Goal: Task Accomplishment & Management: Manage account settings

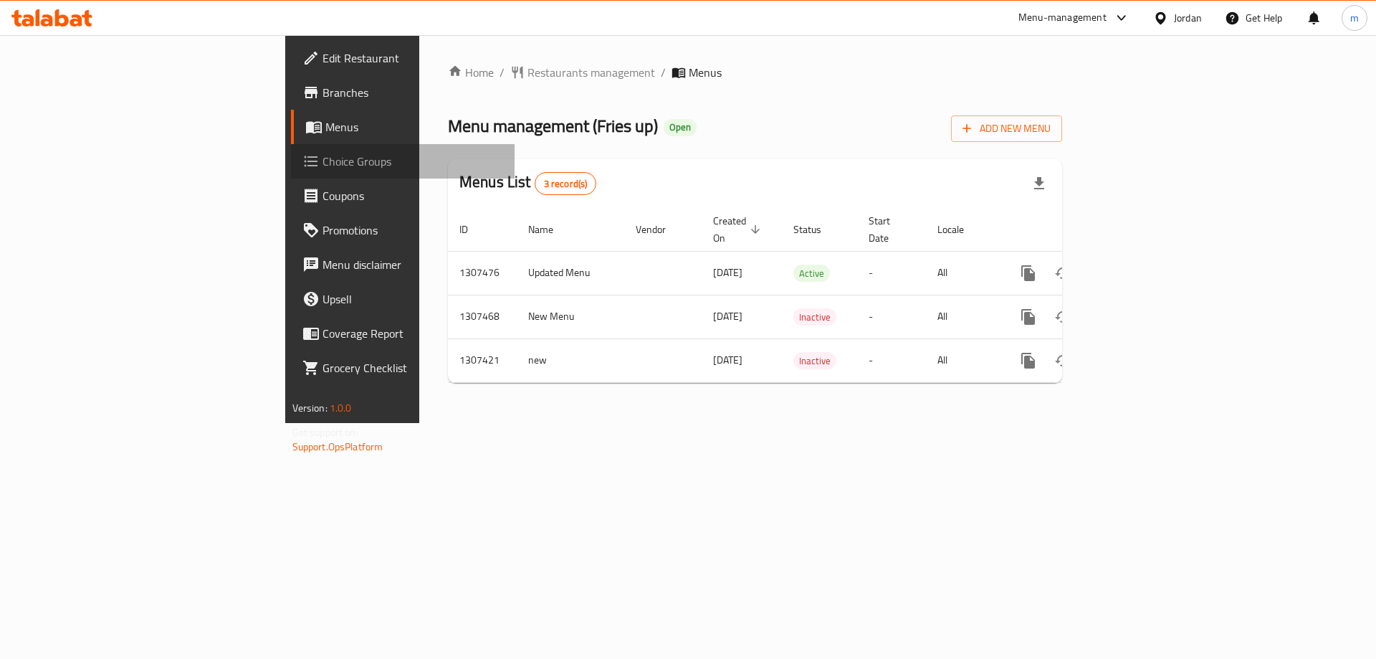
click at [323, 153] on span "Choice Groups" at bounding box center [413, 161] width 181 height 17
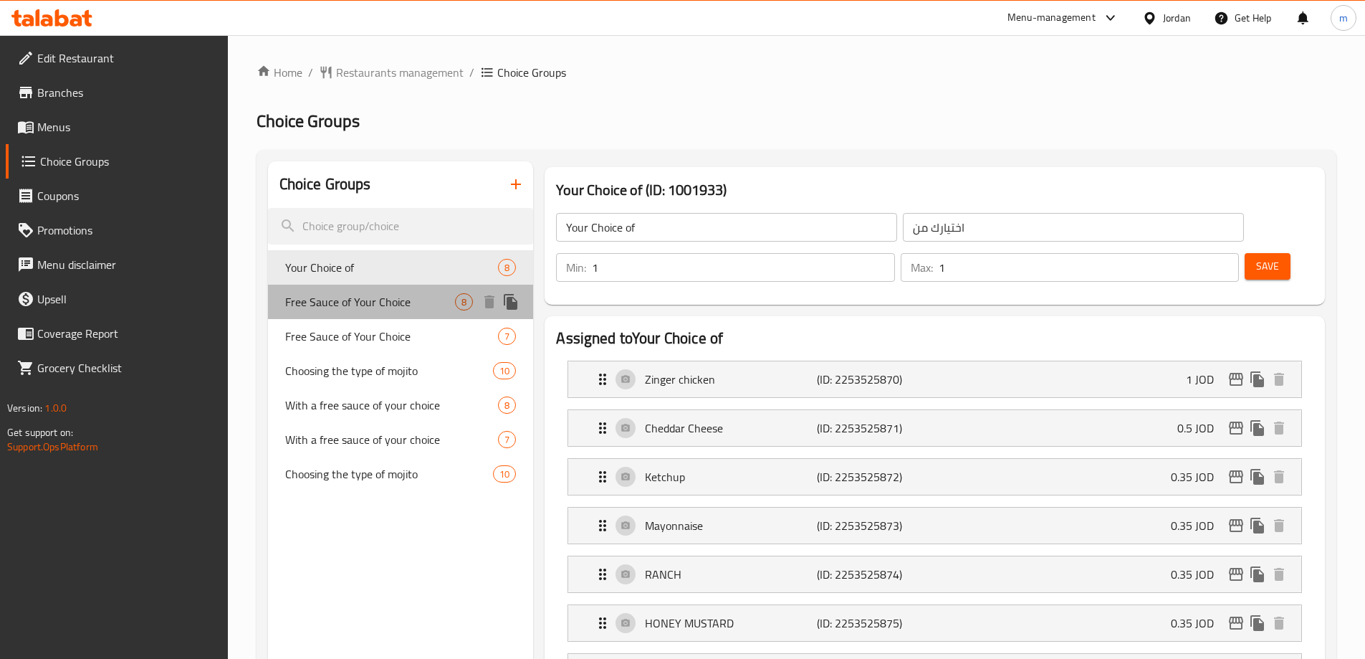
click at [385, 305] on span "Free Sauce of Your Choice" at bounding box center [370, 301] width 171 height 17
type input "Free Sauce of Your Choice"
type input "صوص مجاني من إختيارك"
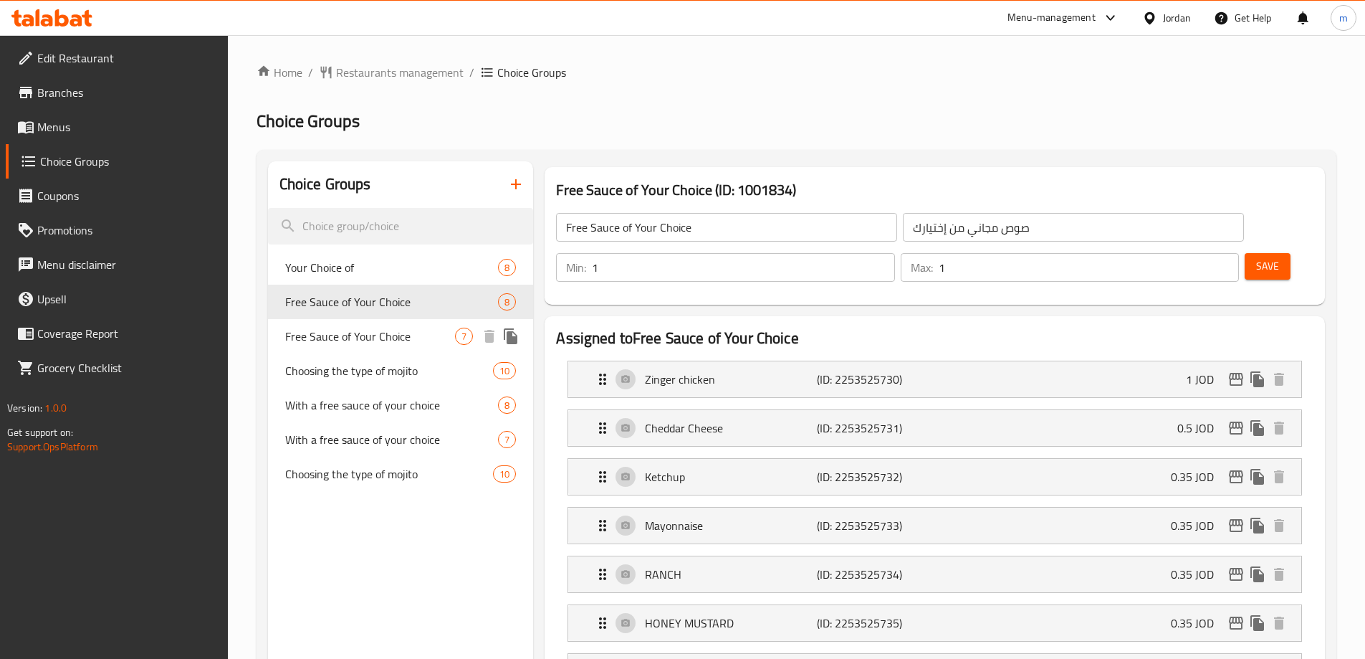
click at [388, 340] on span "Free Sauce of Your Choice" at bounding box center [370, 336] width 171 height 17
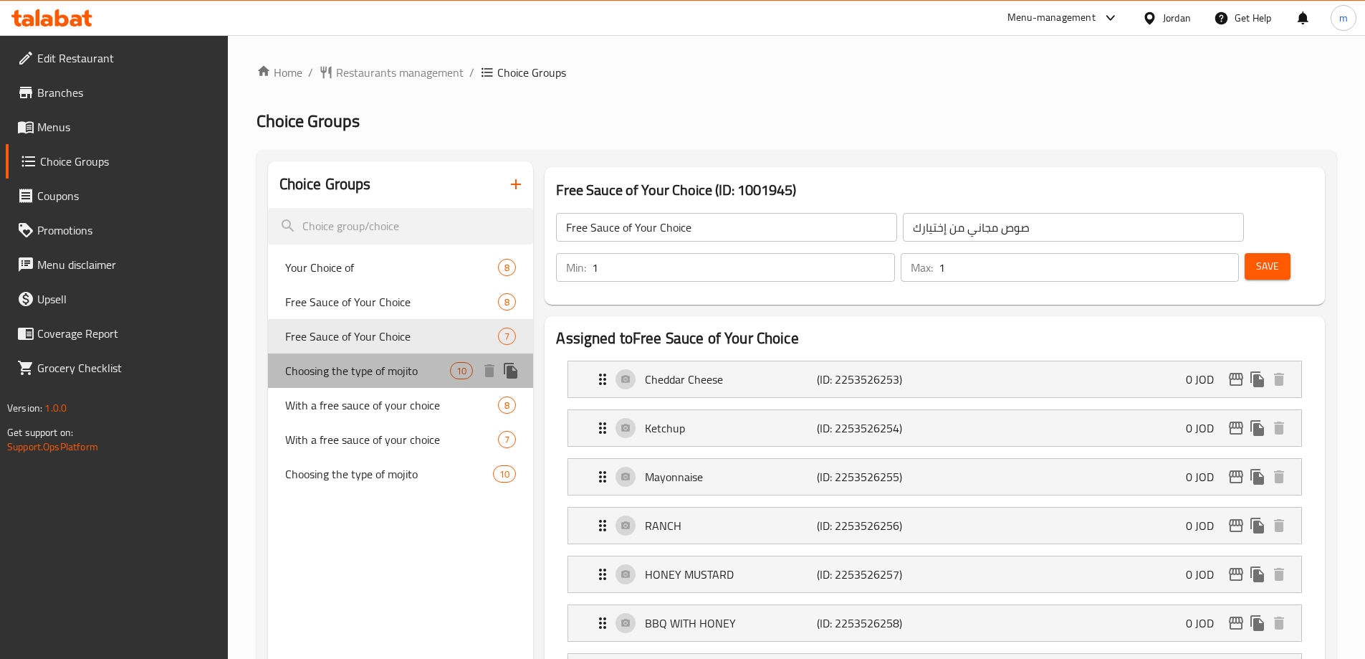
click at [373, 367] on span "Choosing the type of mojito" at bounding box center [368, 370] width 166 height 17
type input "Choosing the type of mojito"
type input "إختيار نوع الموهيتو"
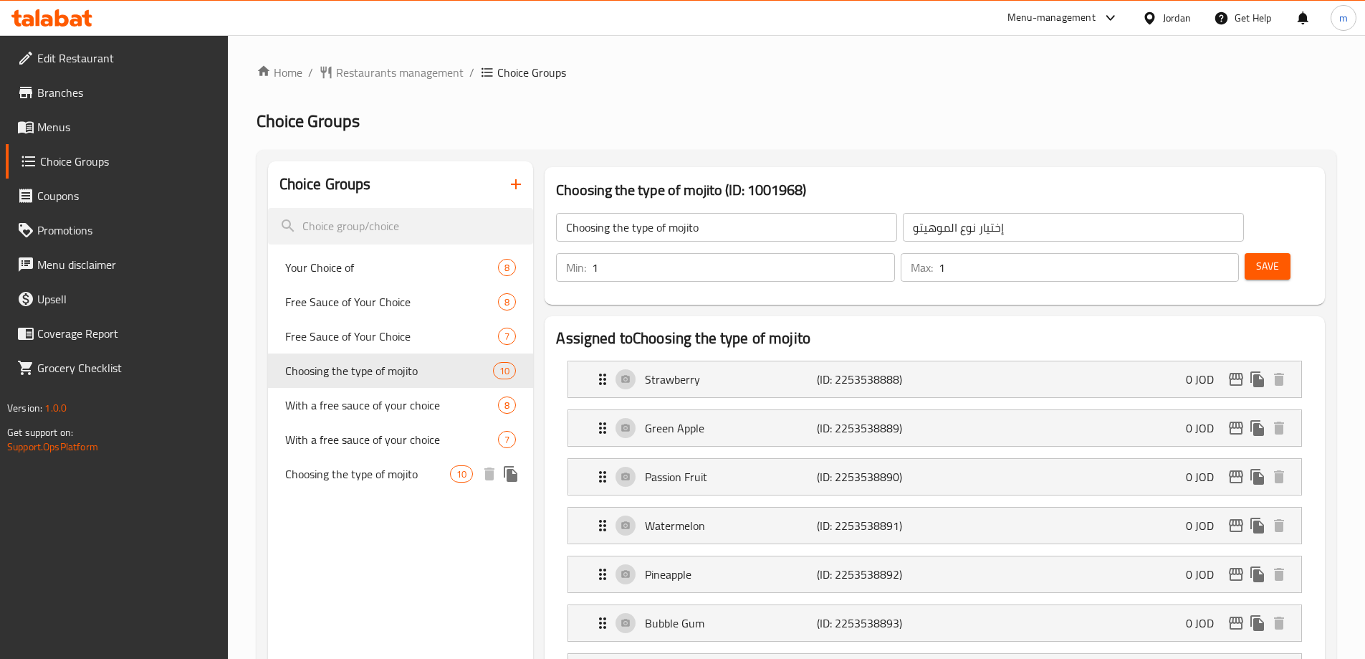
click at [374, 478] on span "Choosing the type of mojito" at bounding box center [368, 473] width 166 height 17
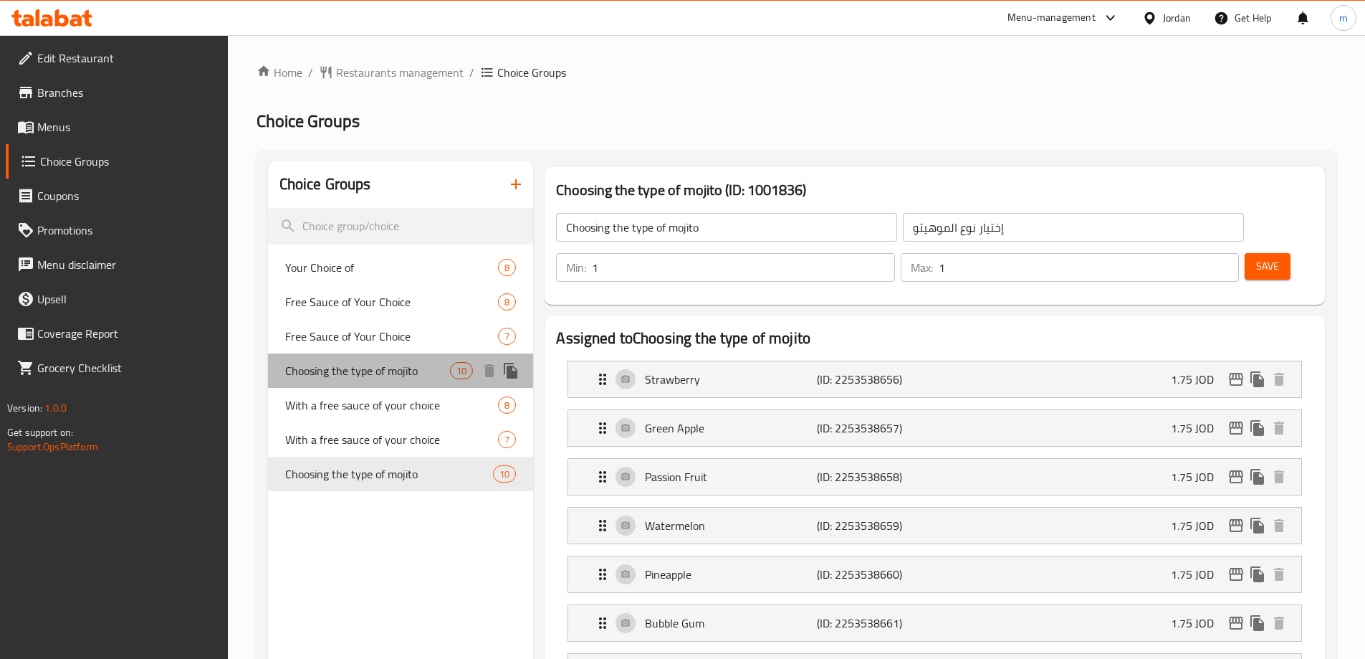
click at [412, 376] on span "Choosing the type of mojito" at bounding box center [368, 370] width 166 height 17
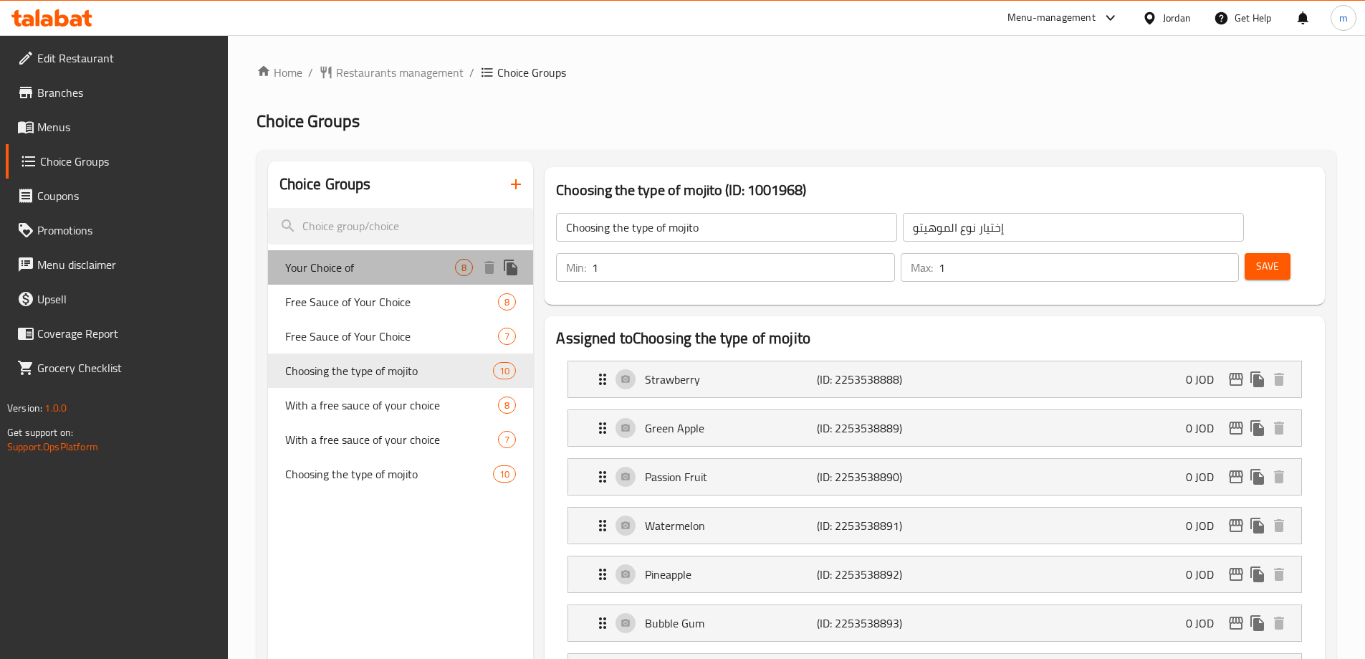
click at [383, 282] on div "Your Choice of 8" at bounding box center [401, 267] width 266 height 34
type input "Your Choice of"
type input "اختيارك من"
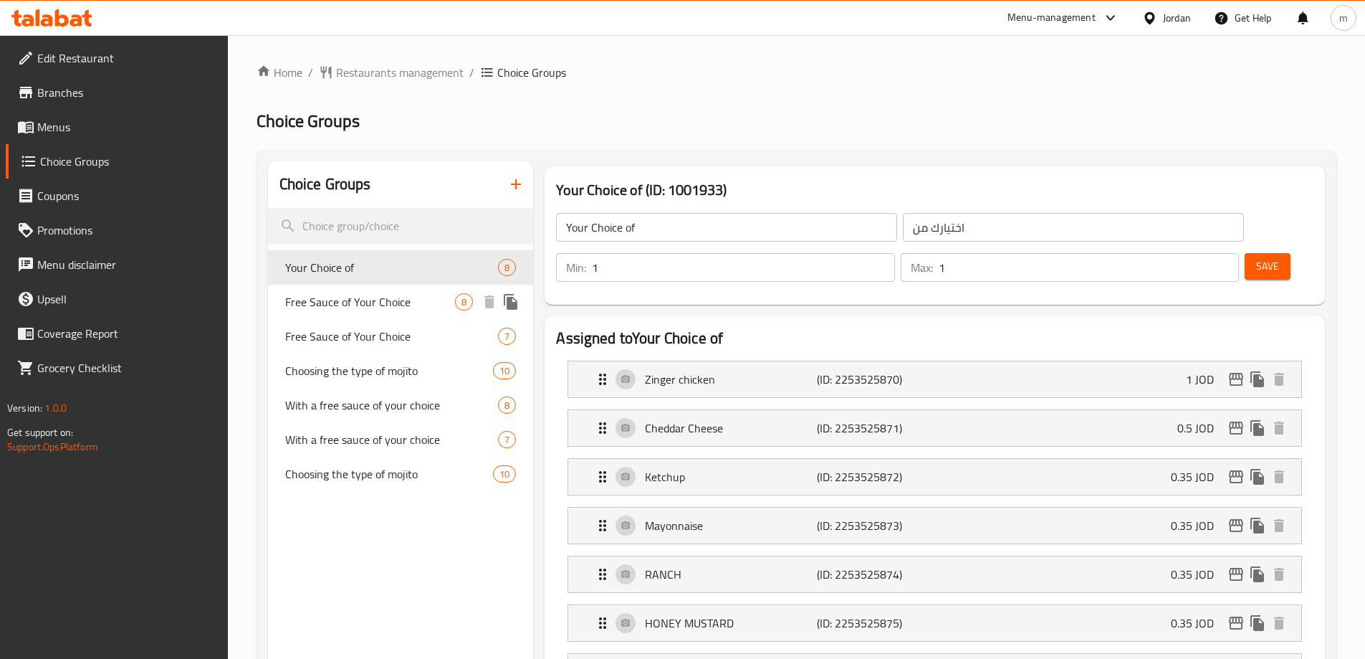
click at [386, 302] on span "Free Sauce of Your Choice" at bounding box center [370, 301] width 171 height 17
type input "Free Sauce of Your Choice"
type input "صوص مجاني من إختيارك"
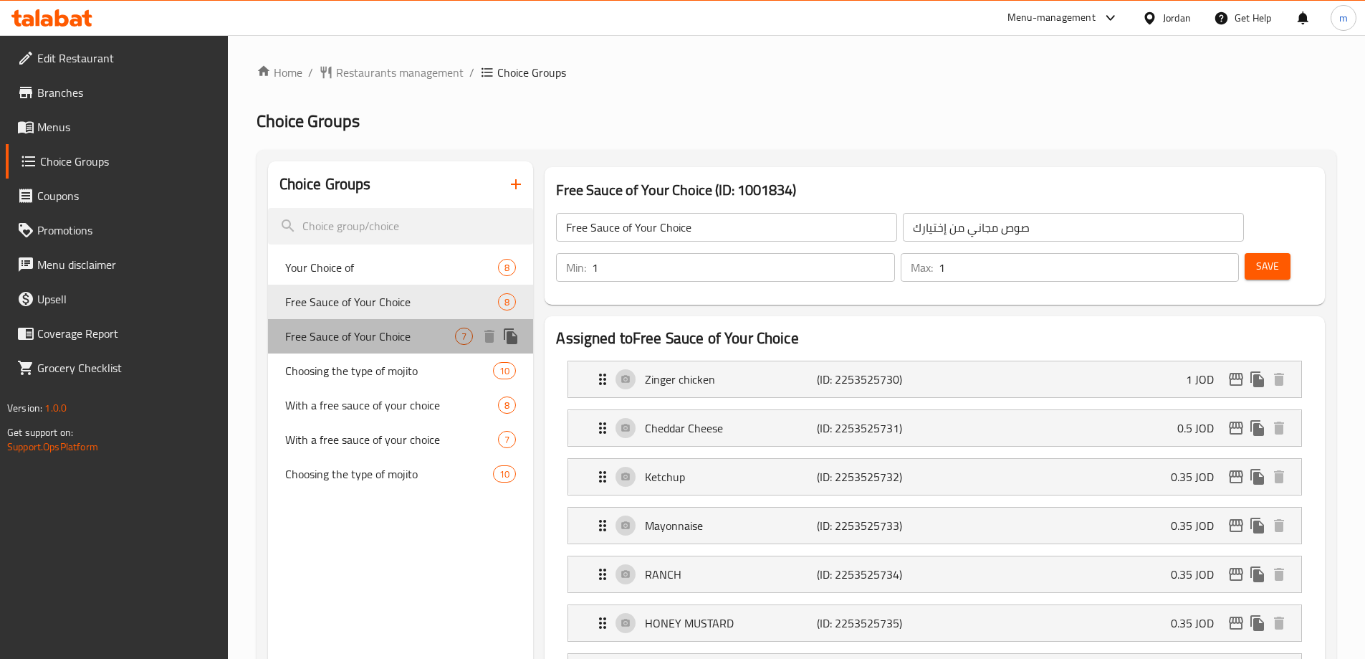
click at [385, 335] on span "Free Sauce of Your Choice" at bounding box center [370, 336] width 171 height 17
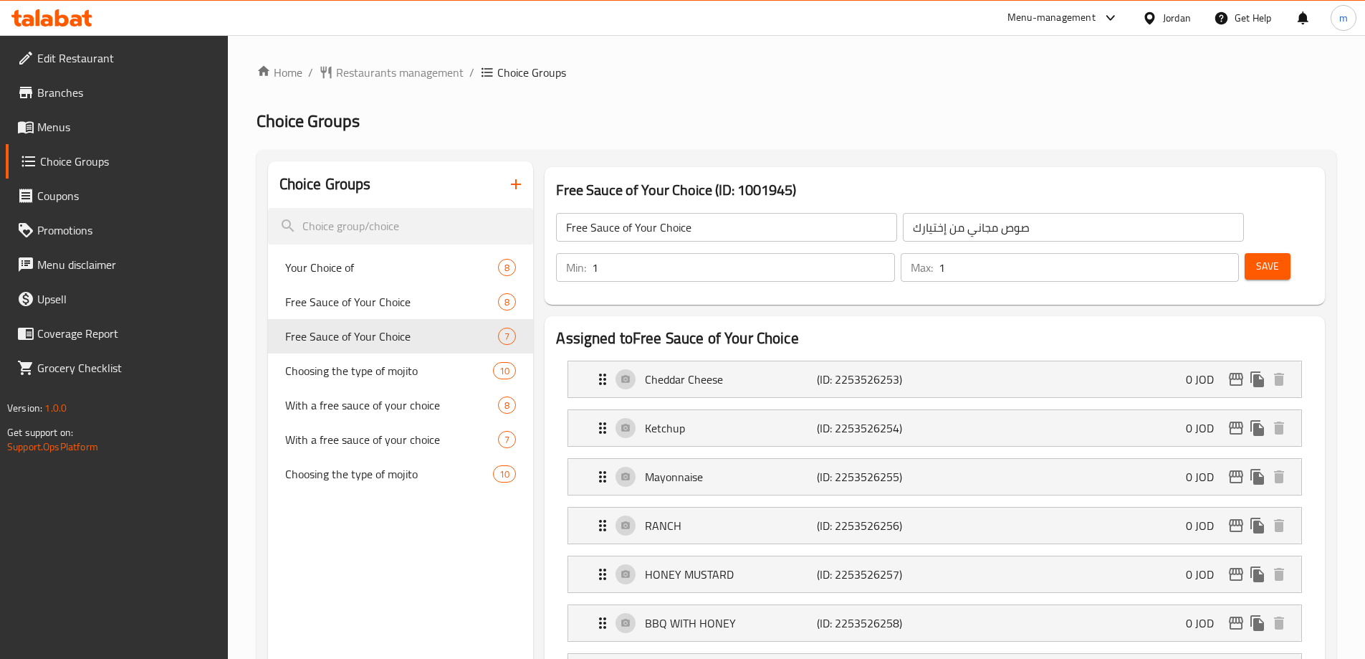
click at [70, 125] on span "Menus" at bounding box center [126, 126] width 179 height 17
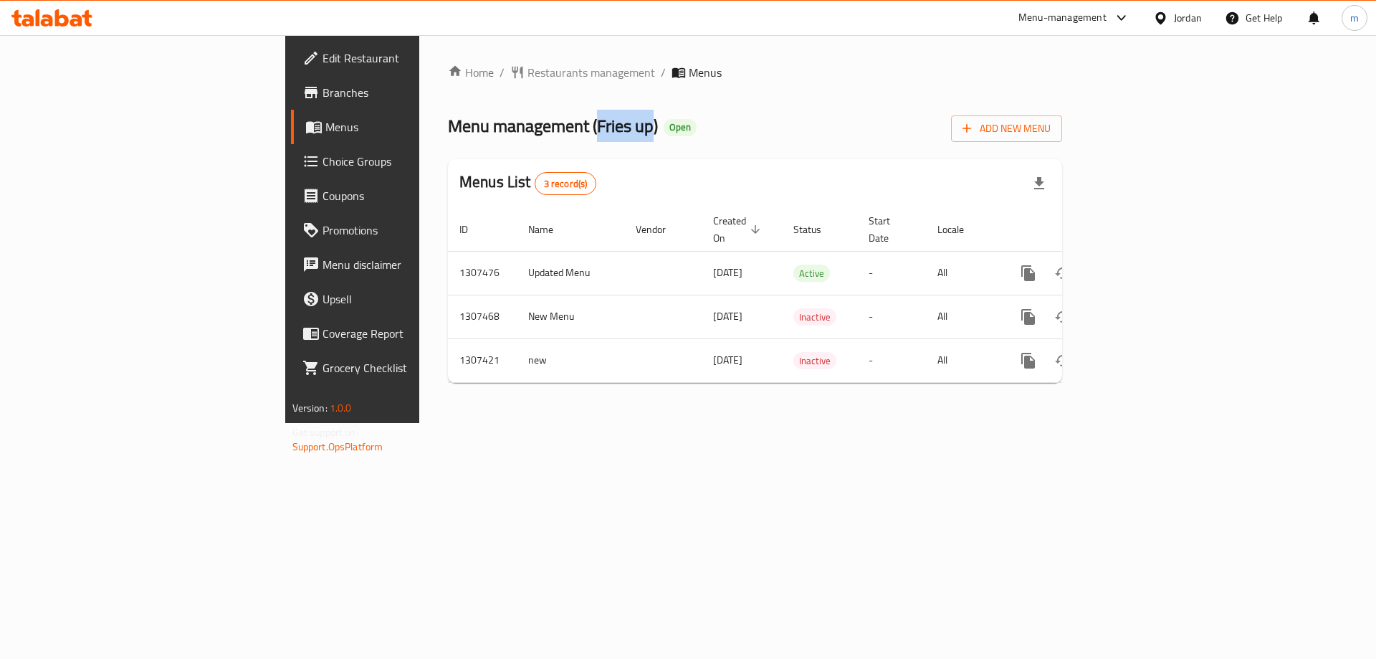
drag, startPoint x: 407, startPoint y: 130, endPoint x: 466, endPoint y: 131, distance: 58.8
click at [466, 131] on span "Menu management ( Fries up )" at bounding box center [553, 126] width 210 height 32
copy span "Fries up"
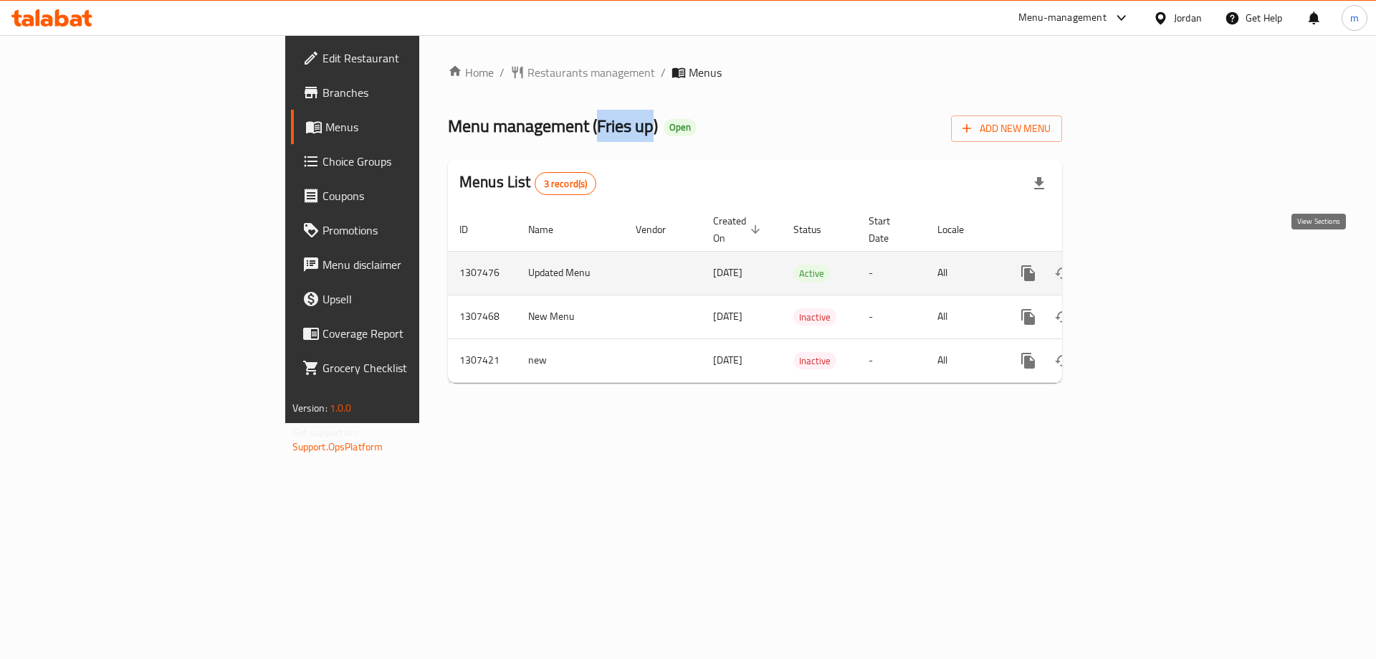
click at [1140, 264] on icon "enhanced table" at bounding box center [1131, 272] width 17 height 17
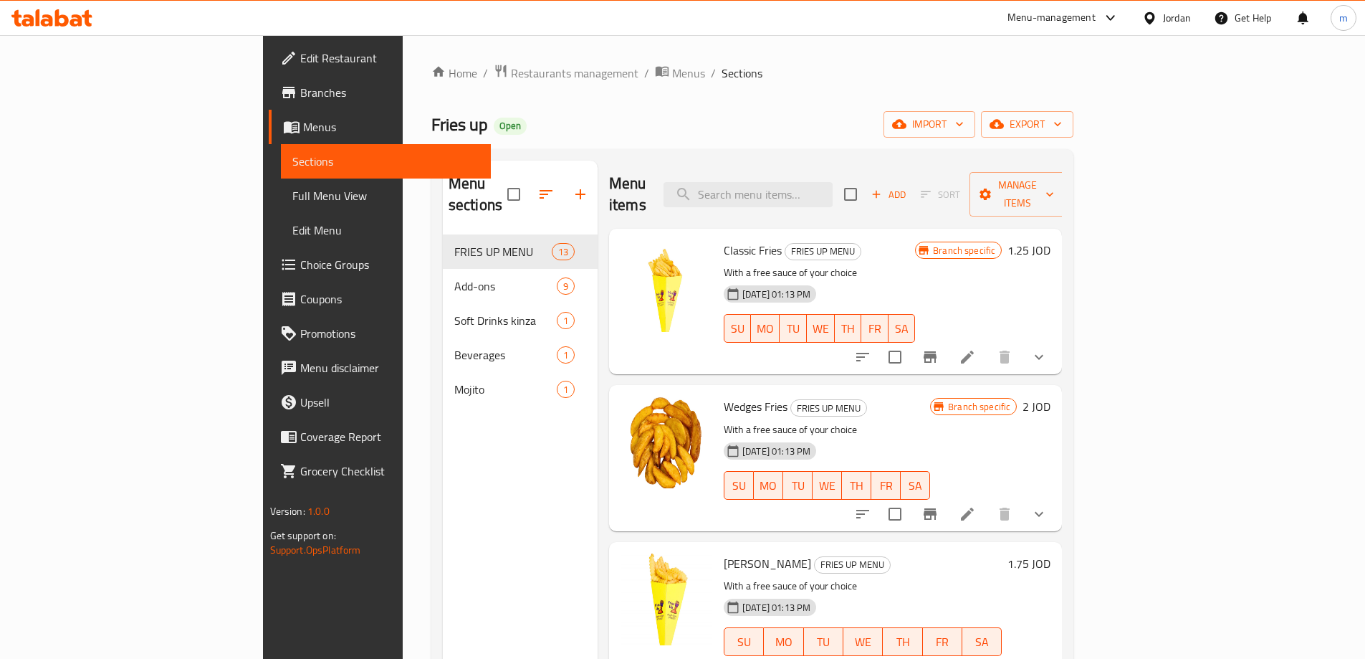
click at [303, 131] on span "Menus" at bounding box center [391, 126] width 176 height 17
